Goal: Information Seeking & Learning: Understand process/instructions

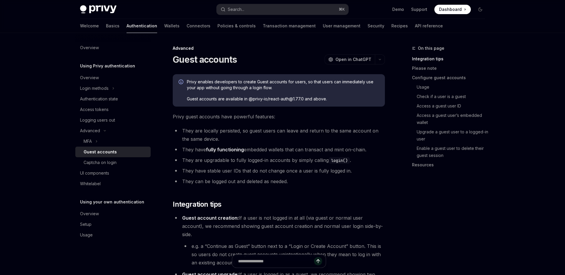
type textarea "*"
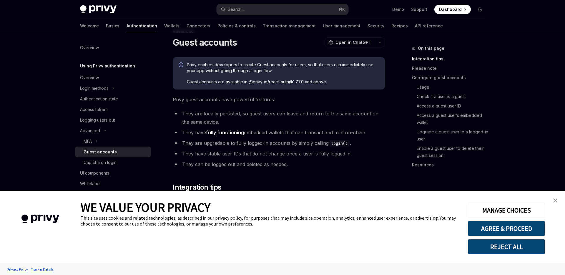
scroll to position [19, 0]
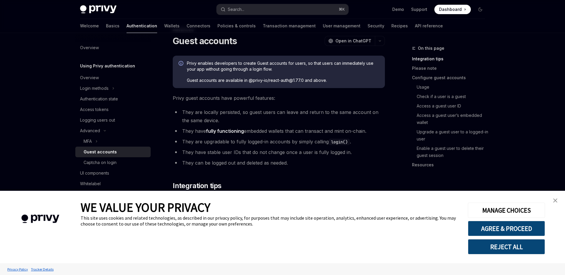
click at [557, 197] on link "close banner" at bounding box center [556, 201] width 12 height 12
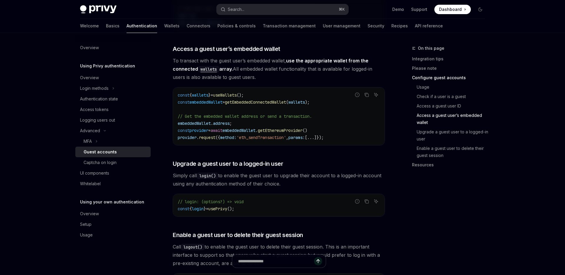
scroll to position [794, 0]
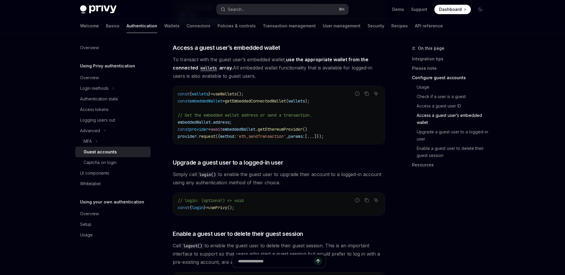
click at [252, 197] on code "// login: (options?) => void const { login } = usePrivy ();" at bounding box center [279, 204] width 202 height 14
drag, startPoint x: 247, startPoint y: 190, endPoint x: 177, endPoint y: 189, distance: 69.8
click at [177, 193] on div "// login: (options?) => void const { login } = usePrivy ();" at bounding box center [279, 204] width 212 height 22
copy span "const { login } = usePrivy ();"
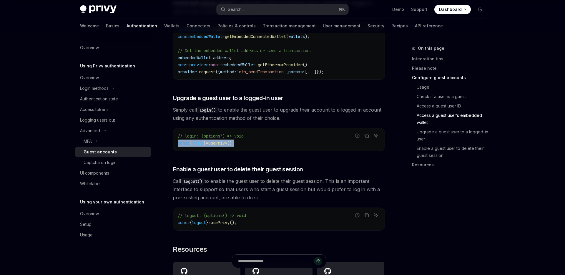
scroll to position [858, 0]
